Goal: Find specific page/section: Find specific page/section

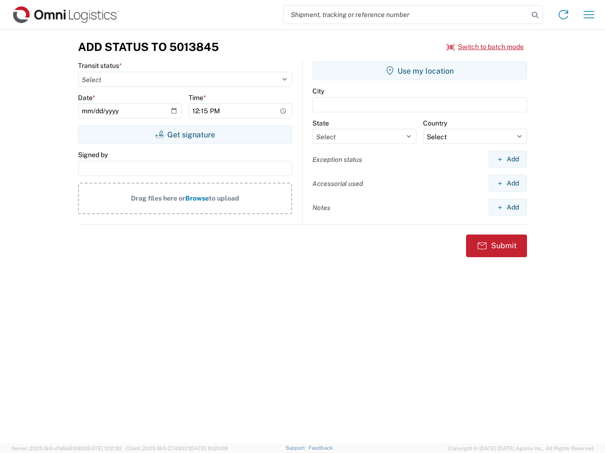
click at [406, 15] on input "search" at bounding box center [405, 15] width 245 height 18
click at [535, 15] on icon at bounding box center [534, 15] width 13 height 13
click at [563, 15] on icon at bounding box center [563, 14] width 15 height 15
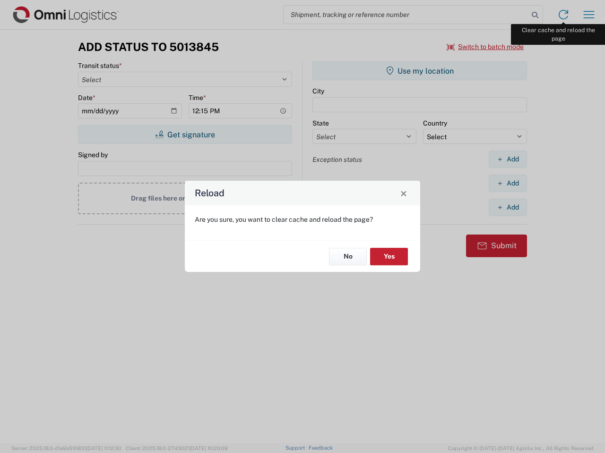
click at [589, 15] on div "Reload Are you sure, you want to clear cache and reload the page? No Yes" at bounding box center [302, 226] width 605 height 453
click at [485, 47] on div "Reload Are you sure, you want to clear cache and reload the page? No Yes" at bounding box center [302, 226] width 605 height 453
click at [185, 135] on div "Reload Are you sure, you want to clear cache and reload the page? No Yes" at bounding box center [302, 226] width 605 height 453
click at [419, 71] on div "Reload Are you sure, you want to clear cache and reload the page? No Yes" at bounding box center [302, 226] width 605 height 453
click at [507, 159] on div "Reload Are you sure, you want to clear cache and reload the page? No Yes" at bounding box center [302, 226] width 605 height 453
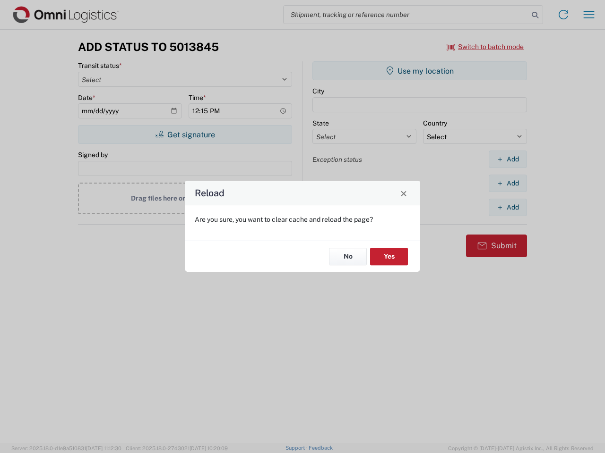
click at [507, 183] on div "Reload Are you sure, you want to clear cache and reload the page? No Yes" at bounding box center [302, 226] width 605 height 453
click at [507, 207] on div "Reload Are you sure, you want to clear cache and reload the page? No Yes" at bounding box center [302, 226] width 605 height 453
